Goal: Transaction & Acquisition: Purchase product/service

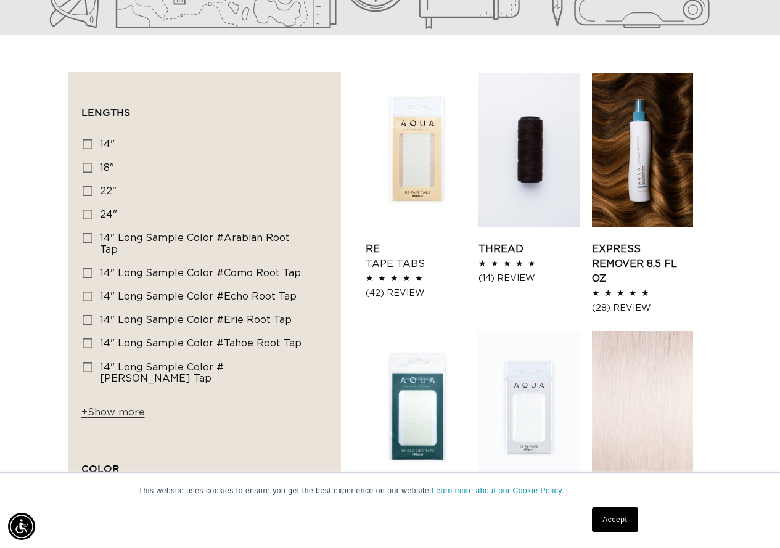
scroll to position [370, 0]
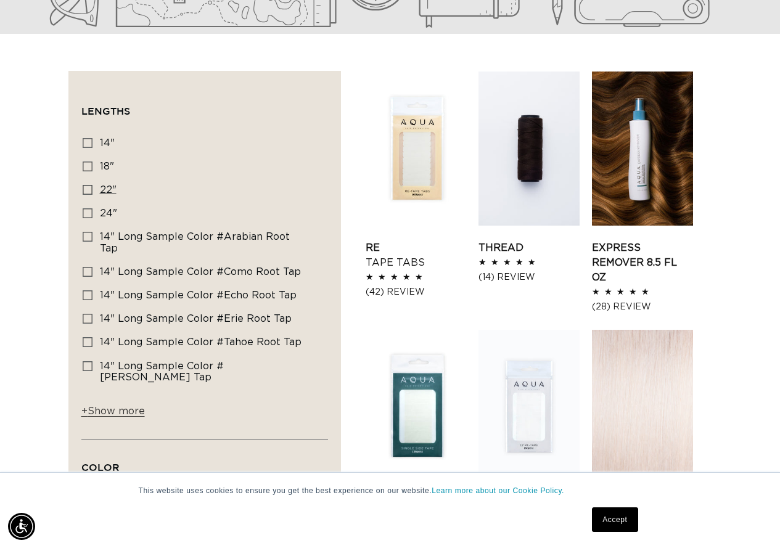
click at [89, 187] on icon at bounding box center [88, 190] width 10 height 10
click at [89, 187] on input "22" 22" (156 products)" at bounding box center [88, 190] width 10 height 10
checkbox input "true"
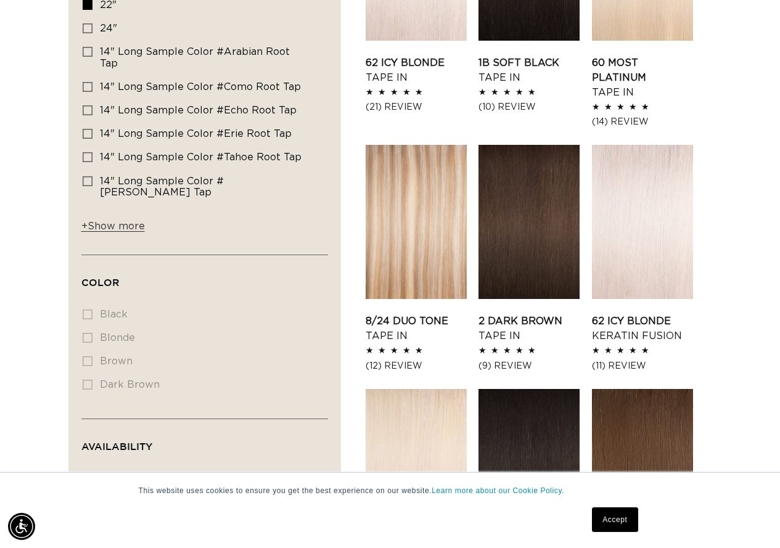
click at [112, 221] on span "+ Show more" at bounding box center [113, 226] width 64 height 10
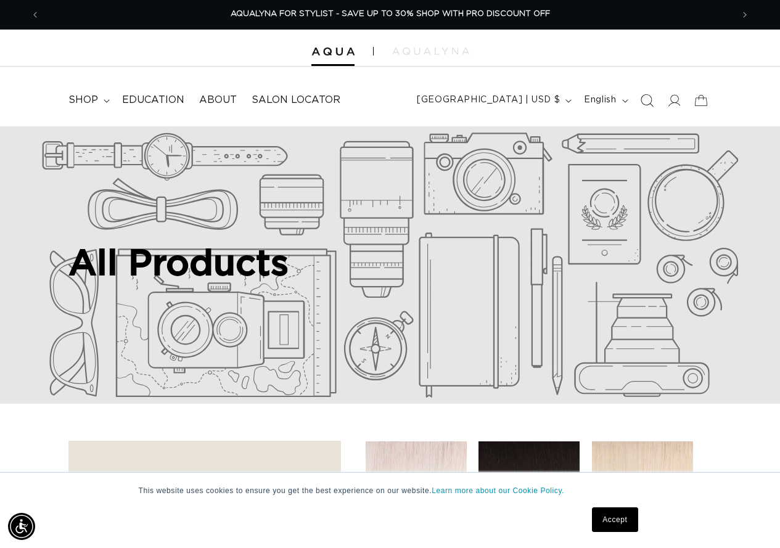
click at [649, 101] on icon "Search" at bounding box center [646, 100] width 13 height 13
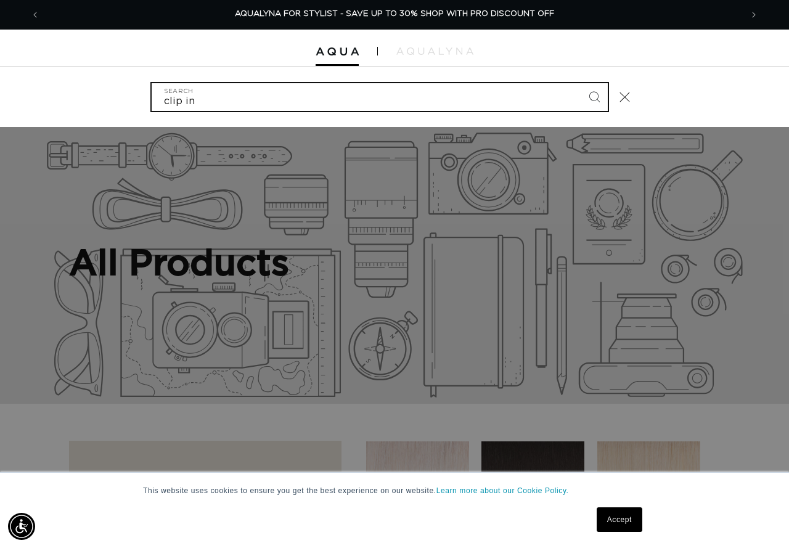
type input "clip in"
click at [581, 83] on button "Search" at bounding box center [594, 96] width 27 height 27
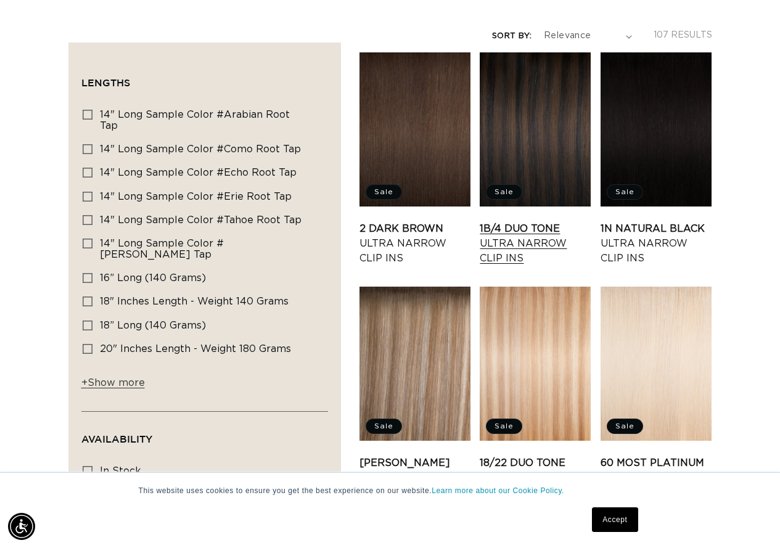
click at [541, 221] on link "1B/4 Duo Tone Ultra Narrow Clip Ins" at bounding box center [535, 243] width 111 height 44
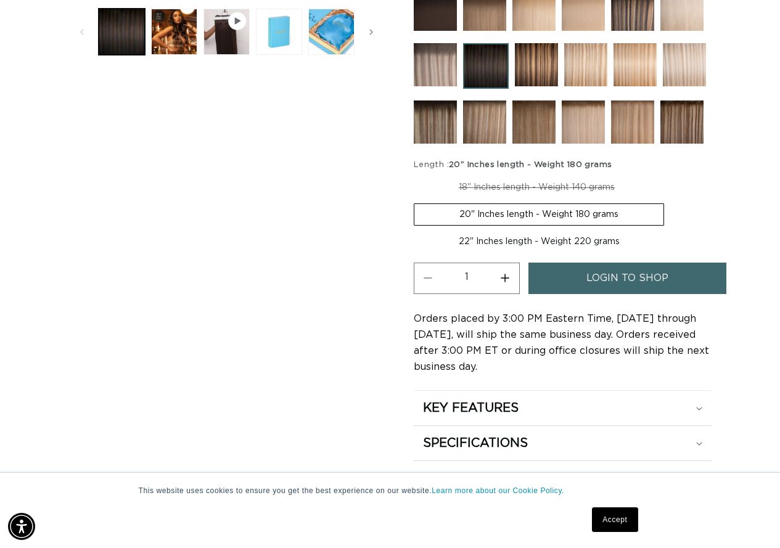
scroll to position [0, 692]
click at [547, 240] on label "22" Inches length - Weight 220 grams Variant sold out or unavailable" at bounding box center [539, 241] width 251 height 21
click at [670, 202] on input "22" Inches length - Weight 220 grams Variant sold out or unavailable" at bounding box center [670, 201] width 1 height 1
radio input "true"
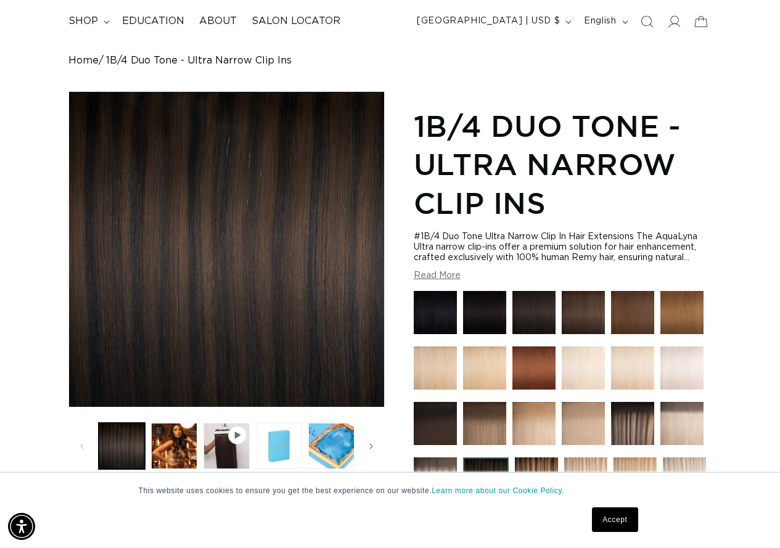
scroll to position [123, 0]
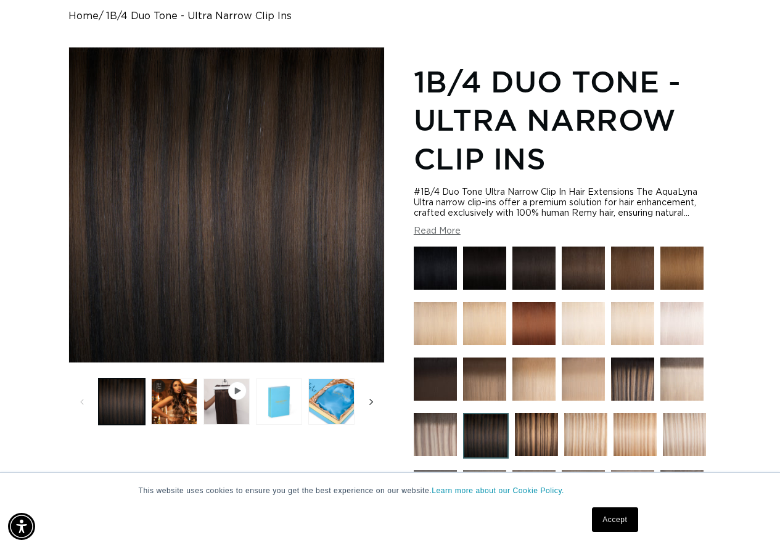
click at [371, 403] on icon "Slide right" at bounding box center [371, 402] width 4 height 14
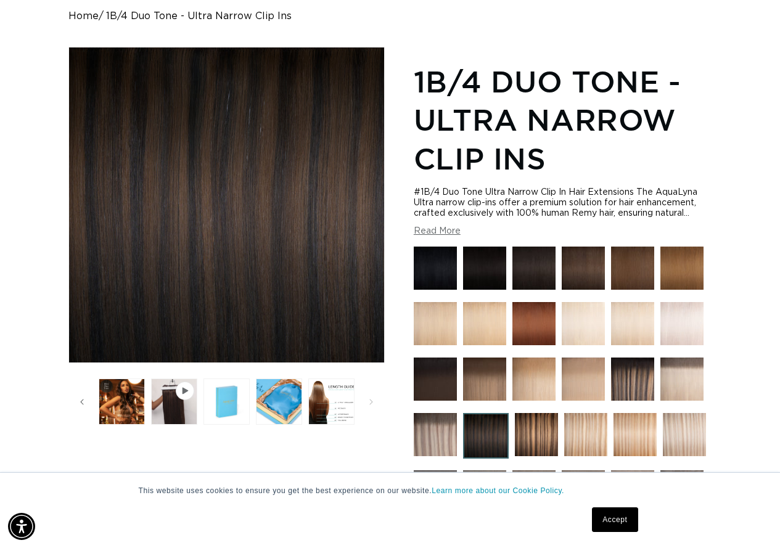
scroll to position [0, 0]
